Goal: Information Seeking & Learning: Learn about a topic

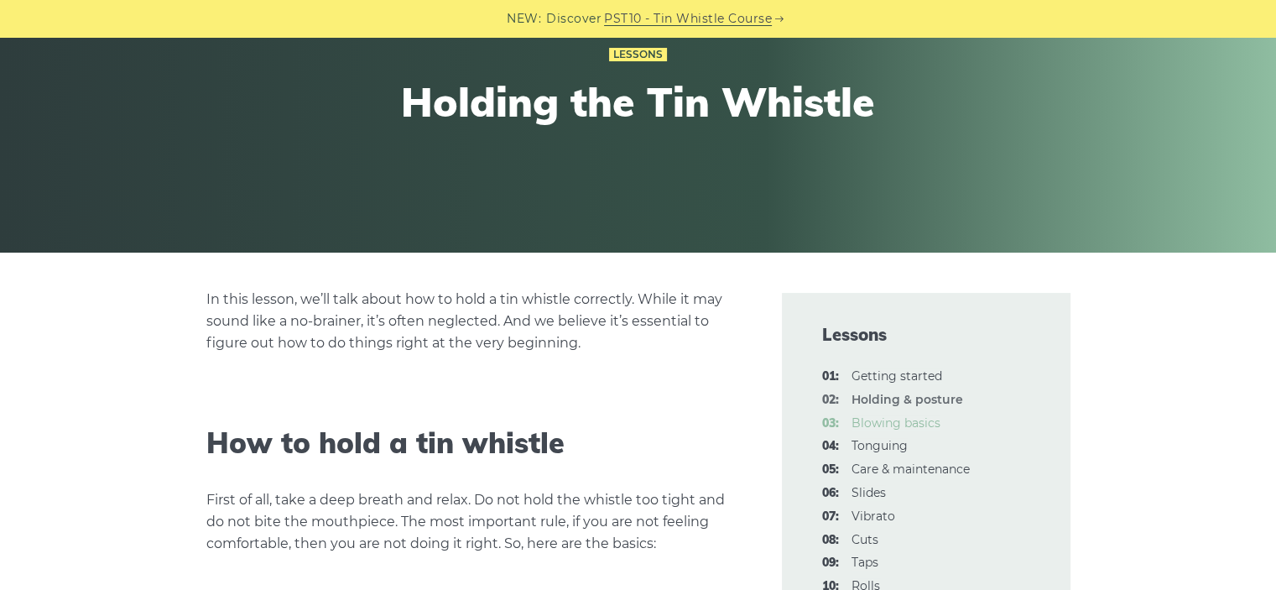
scroll to position [190, 0]
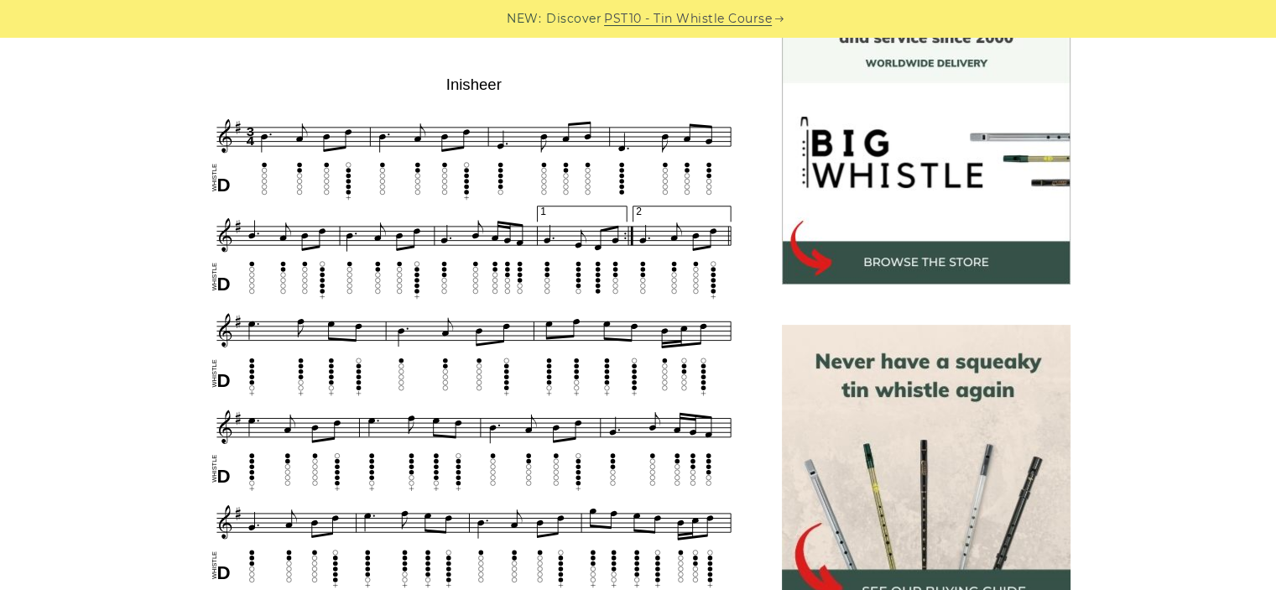
scroll to position [500, 0]
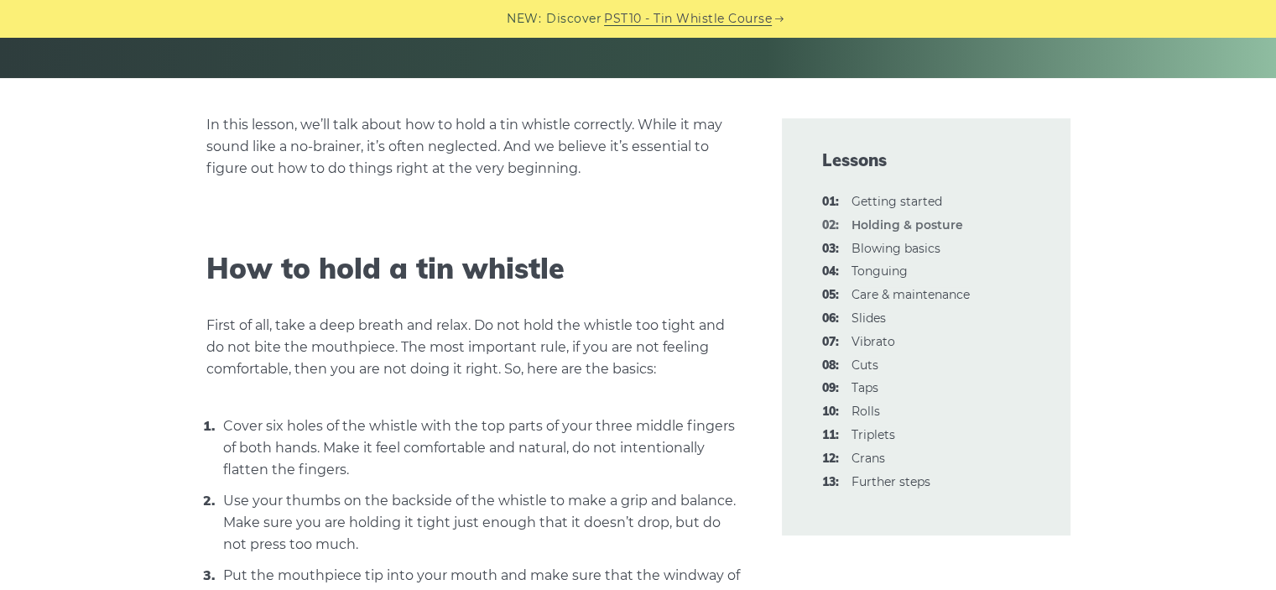
scroll to position [388, 0]
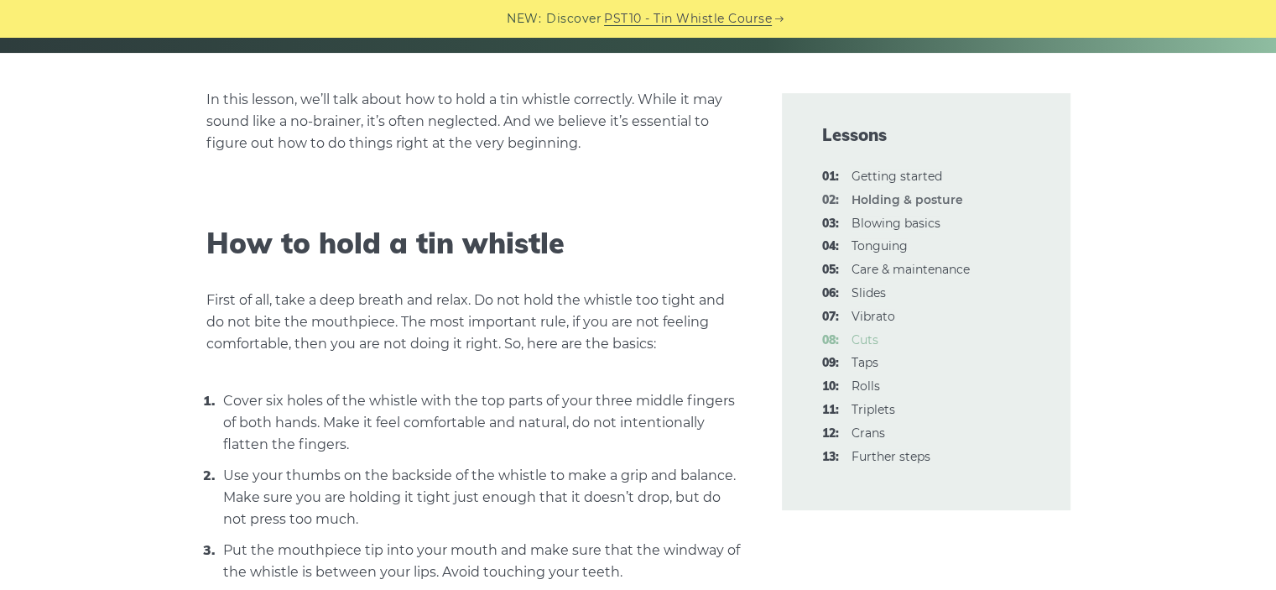
click at [858, 332] on link "08: Cuts" at bounding box center [865, 339] width 27 height 15
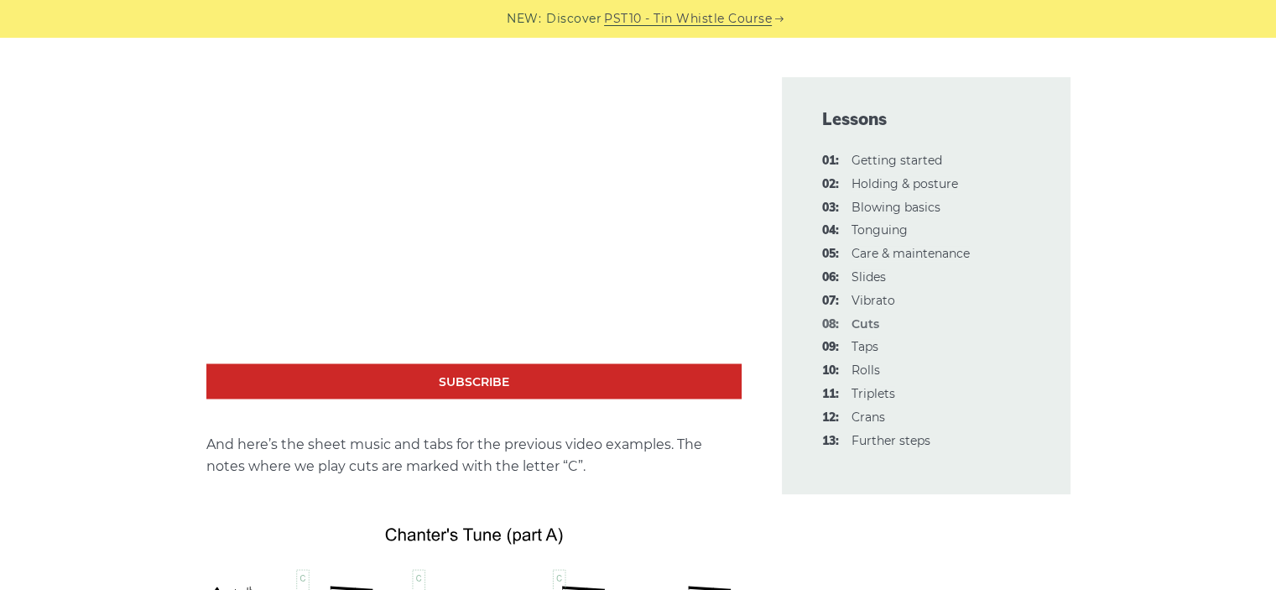
scroll to position [2860, 0]
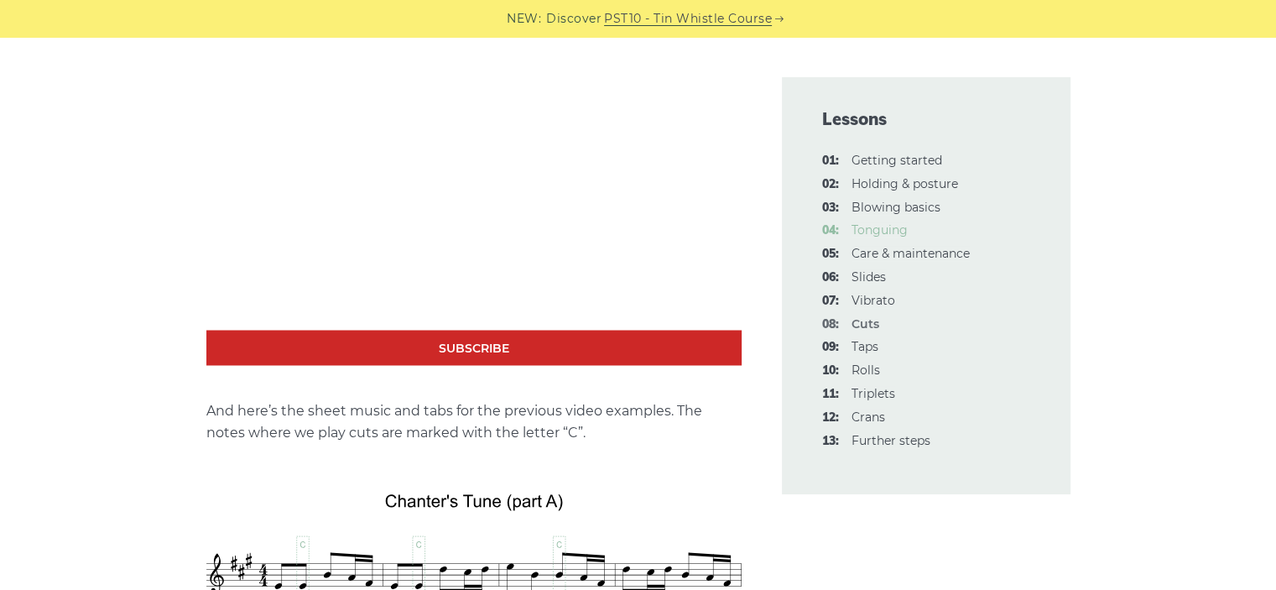
click at [879, 222] on link "04: Tonguing" at bounding box center [880, 229] width 56 height 15
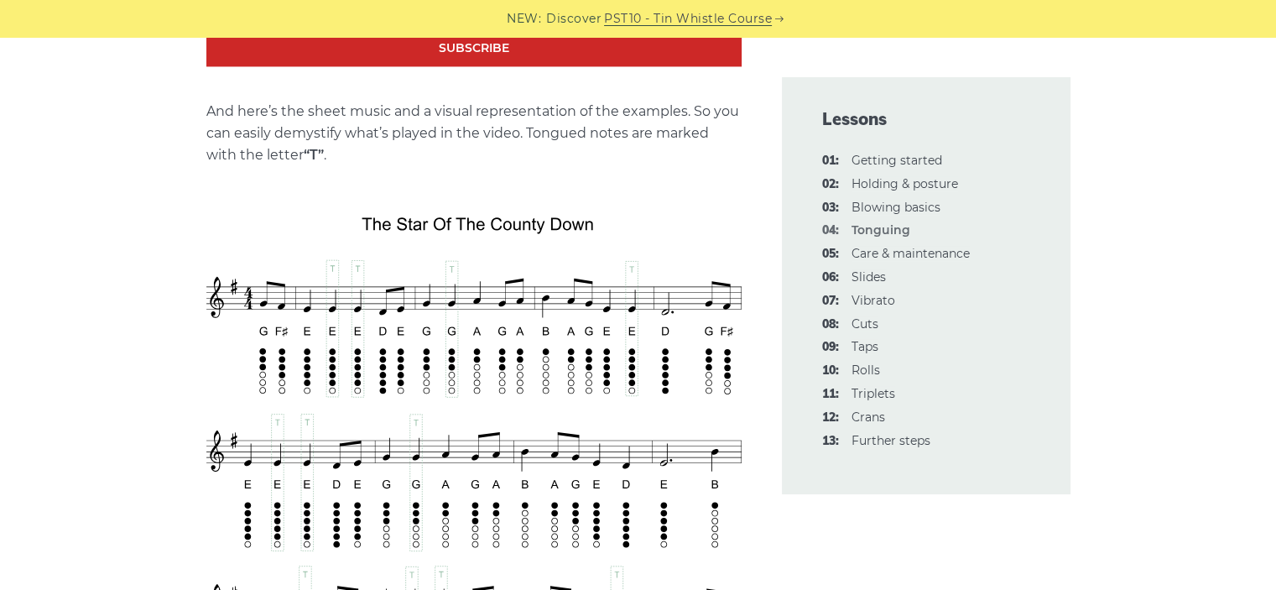
scroll to position [2752, 0]
